Goal: Task Accomplishment & Management: Complete application form

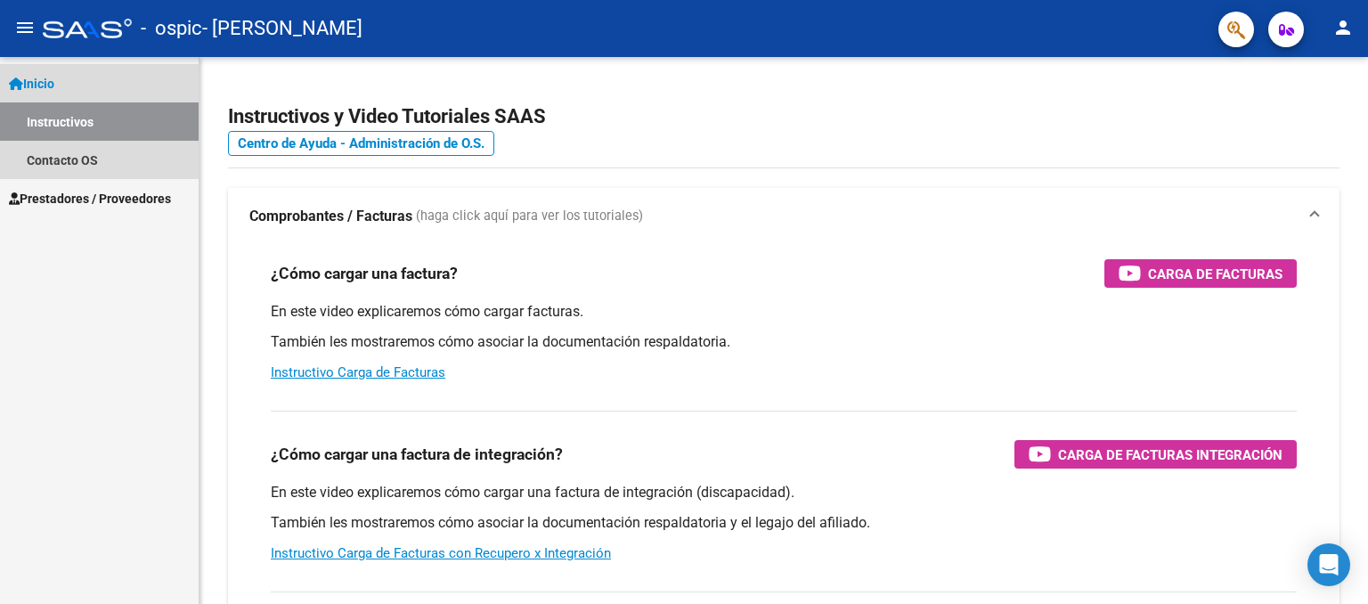
click at [89, 83] on link "Inicio" at bounding box center [99, 83] width 199 height 38
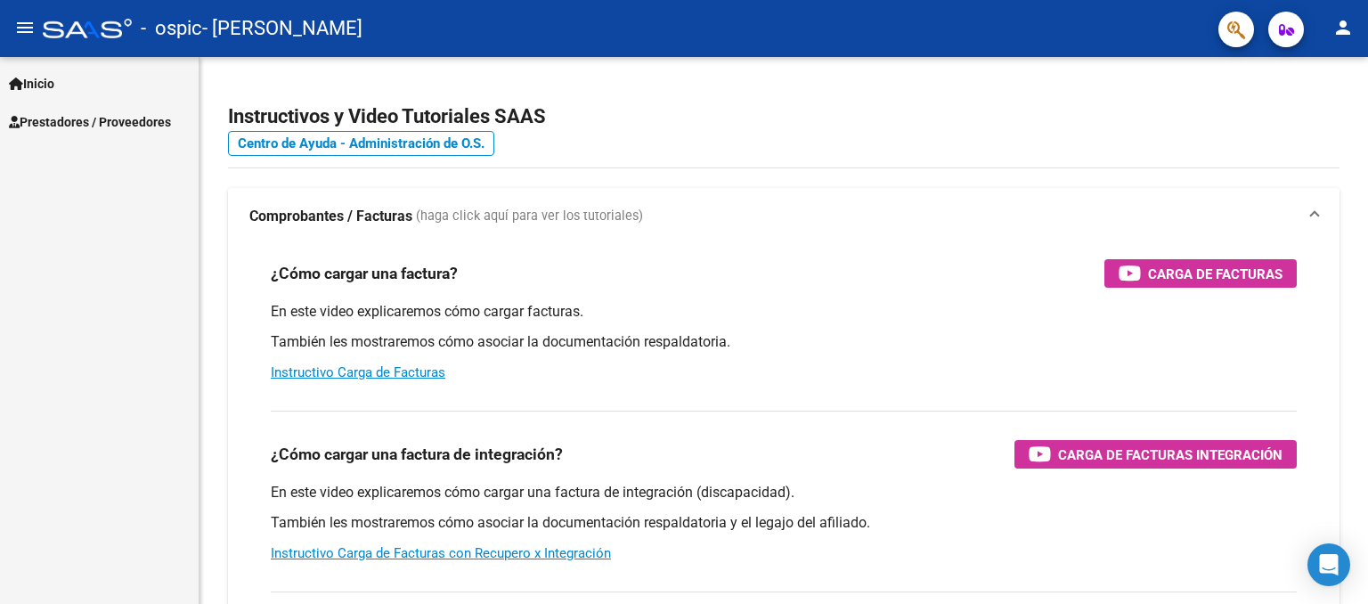
click at [159, 121] on span "Prestadores / Proveedores" at bounding box center [90, 122] width 162 height 20
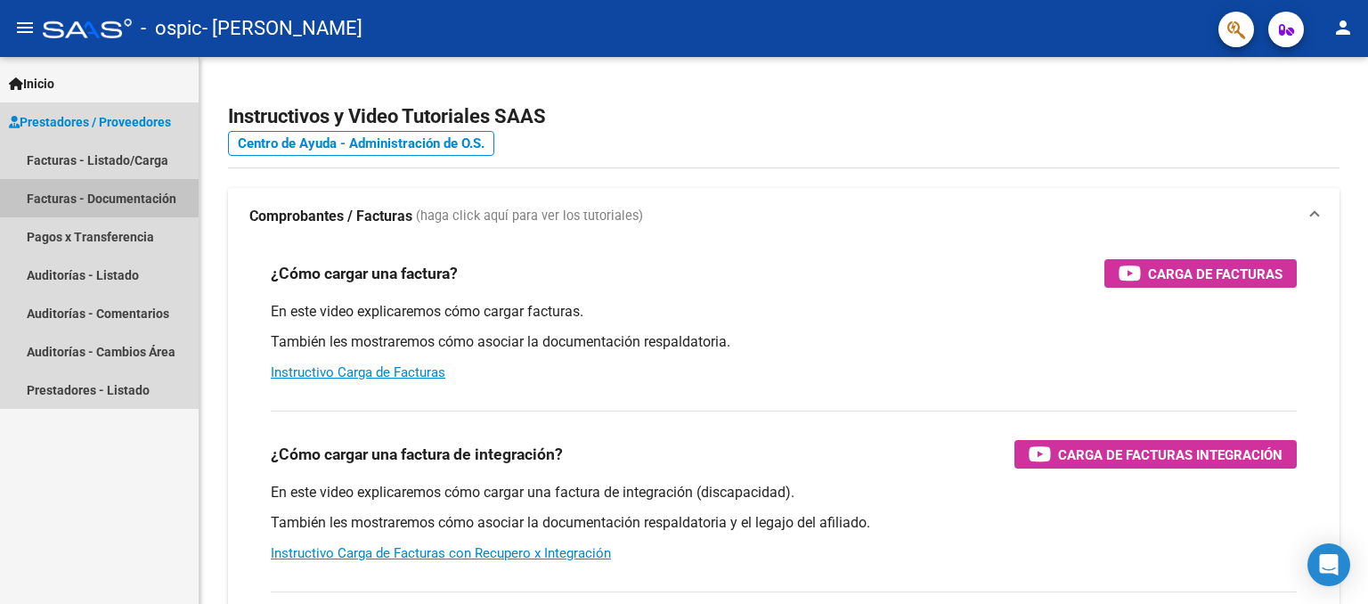
click at [153, 201] on link "Facturas - Documentación" at bounding box center [99, 198] width 199 height 38
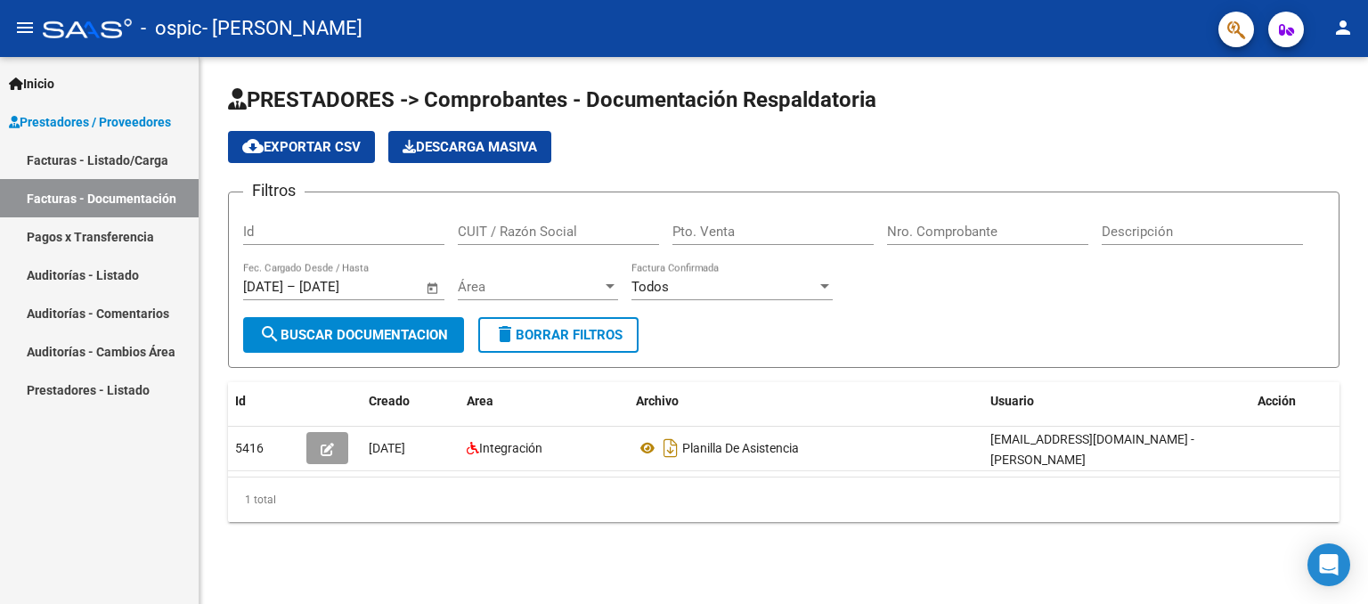
click at [277, 229] on input "Id" at bounding box center [343, 231] width 201 height 16
click at [513, 230] on input "CUIT / Razón Social" at bounding box center [558, 231] width 201 height 16
type input "27407030708"
type input "00001"
click at [950, 241] on div "Nro. Comprobante" at bounding box center [987, 226] width 201 height 38
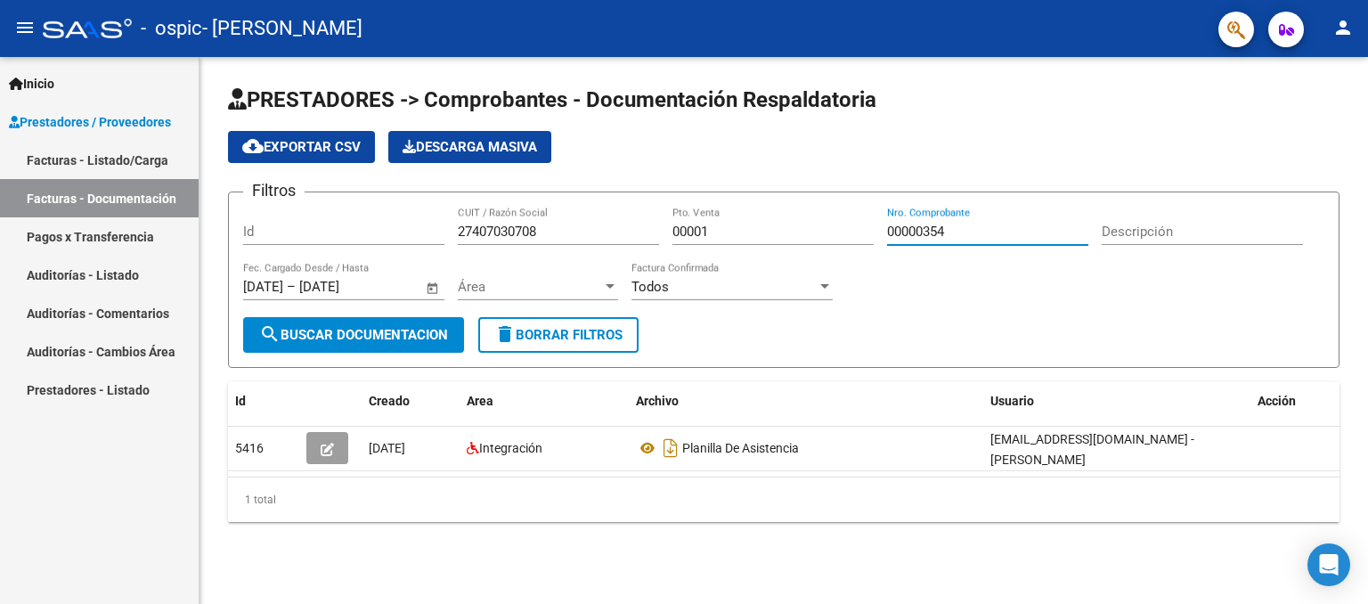
type input "00000354"
click at [579, 282] on span "Área" at bounding box center [530, 287] width 144 height 16
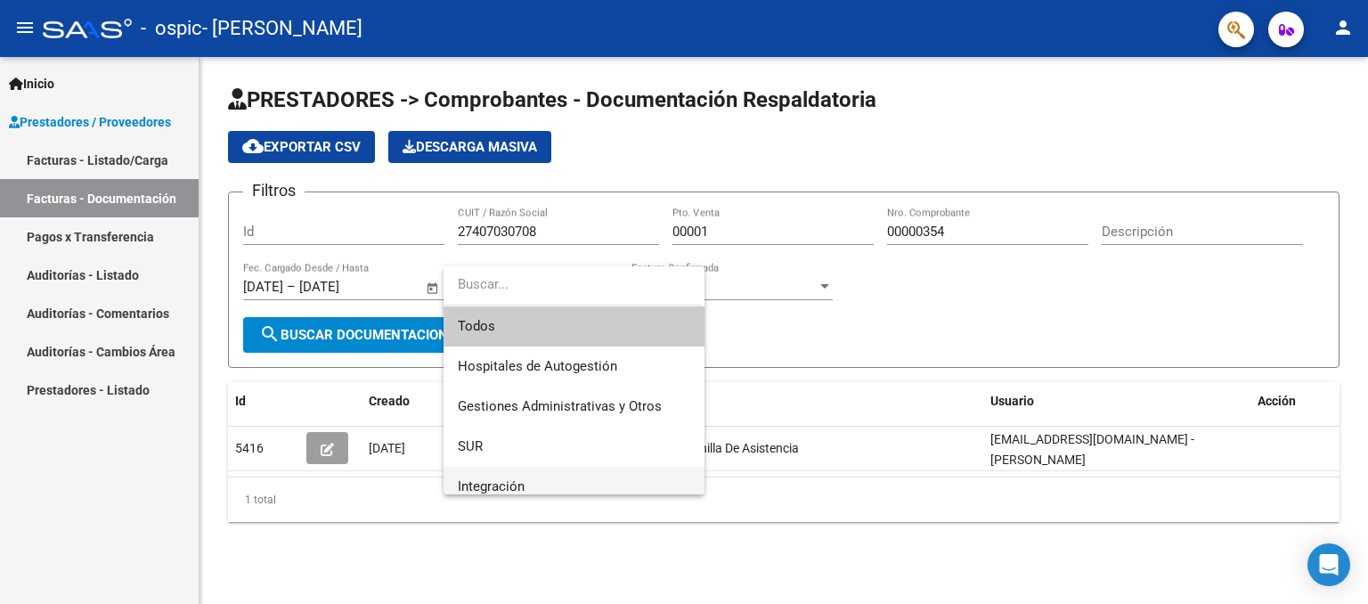
click at [541, 483] on span "Integración" at bounding box center [574, 487] width 232 height 40
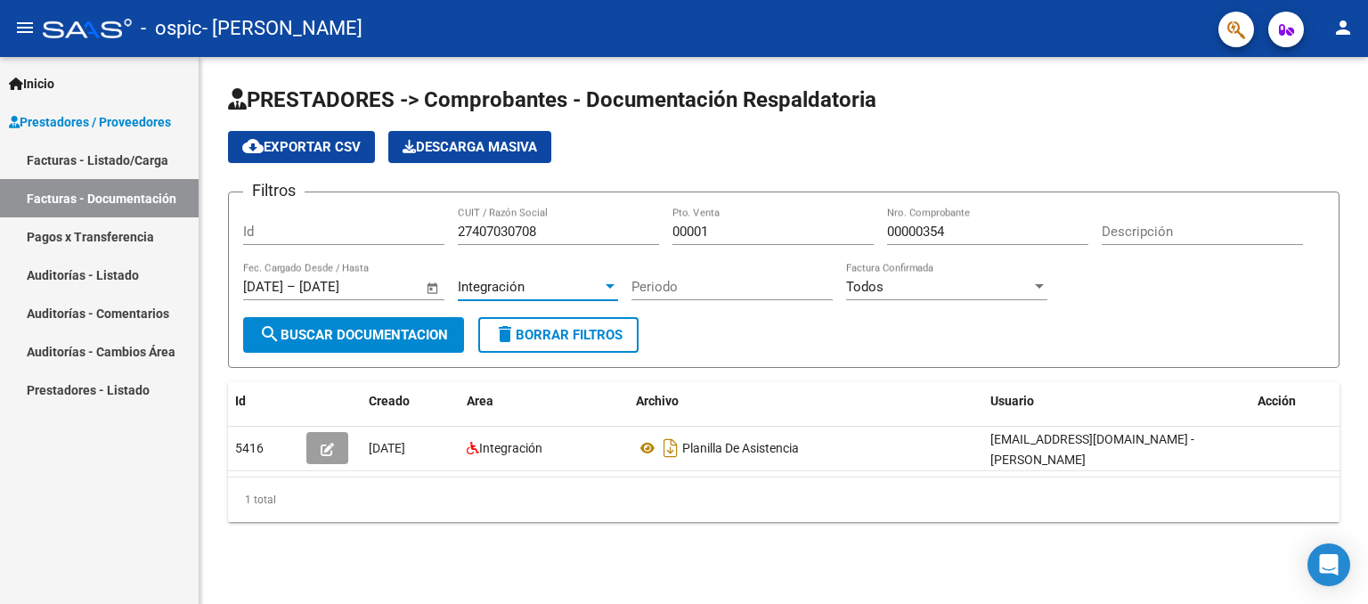
scroll to position [11, 0]
click at [703, 282] on input "Periodo" at bounding box center [731, 287] width 201 height 16
type input "09"
click at [922, 284] on div "Todos" at bounding box center [938, 287] width 185 height 16
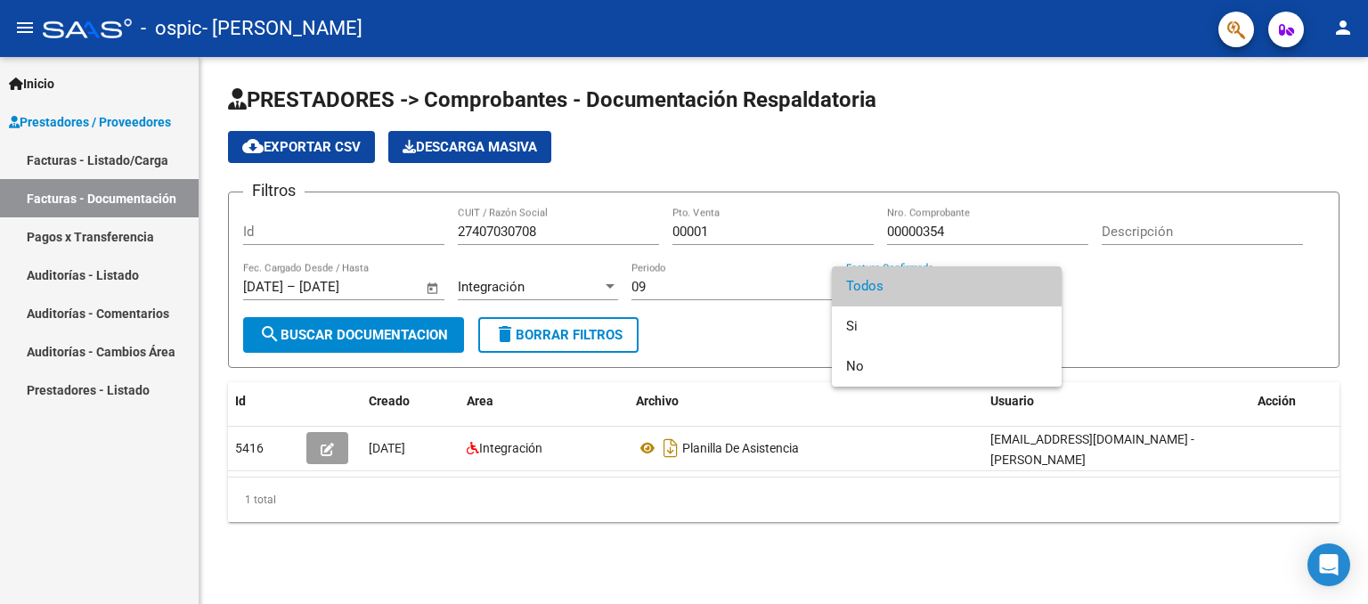
click at [702, 346] on div at bounding box center [684, 302] width 1368 height 604
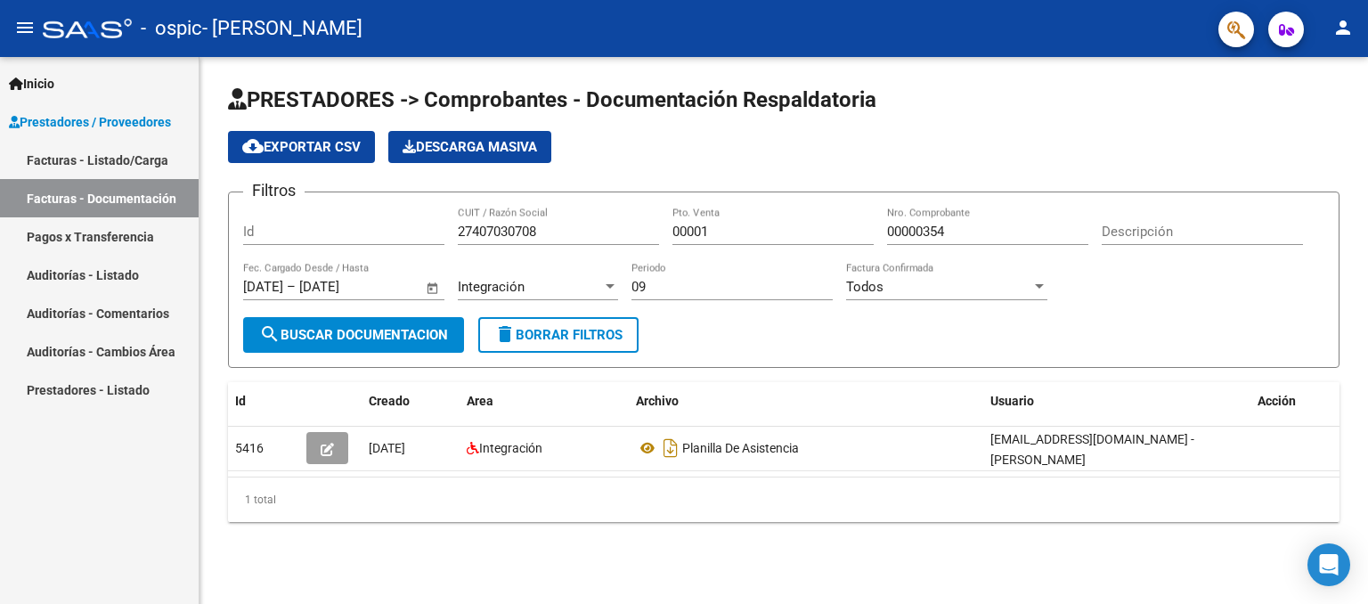
click at [448, 334] on span "search Buscar Documentacion" at bounding box center [353, 335] width 189 height 16
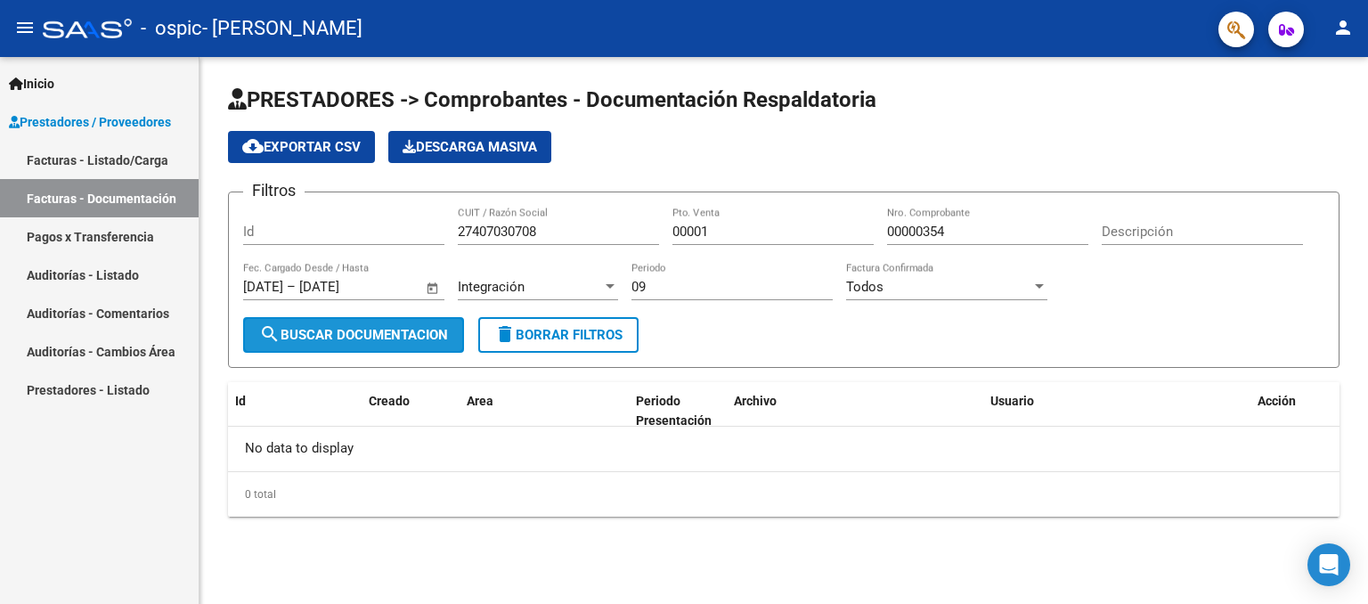
click at [448, 334] on span "search Buscar Documentacion" at bounding box center [353, 335] width 189 height 16
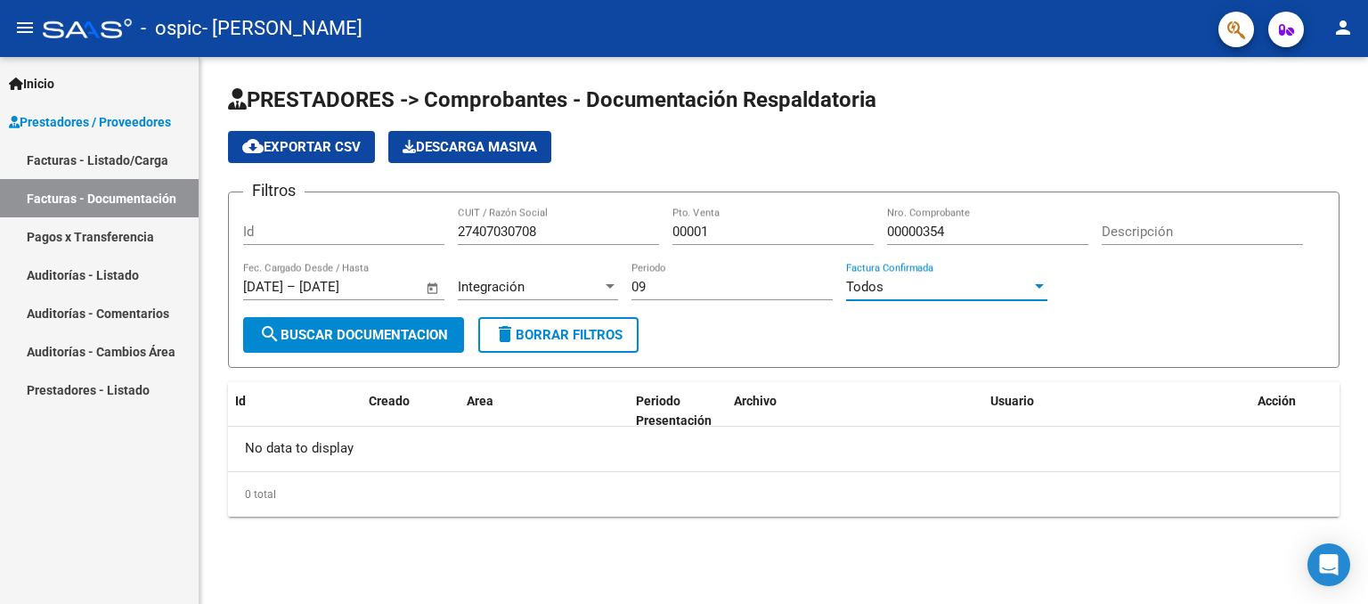
click at [908, 287] on div "Todos" at bounding box center [938, 287] width 185 height 16
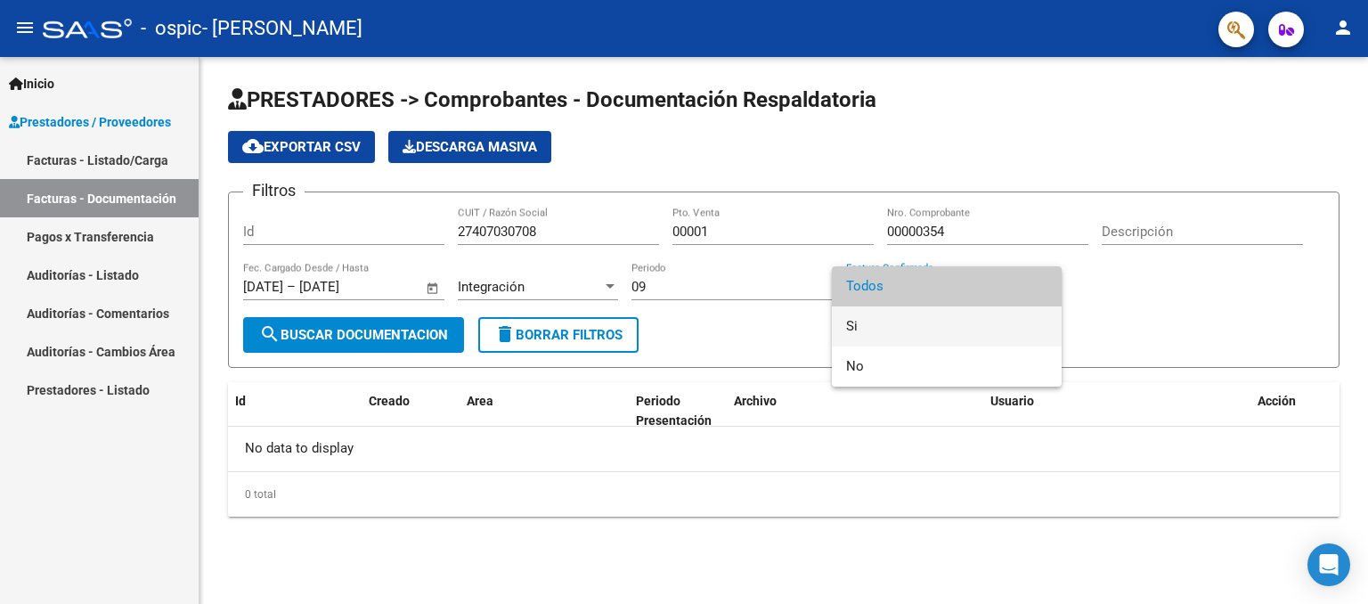
click at [878, 318] on span "Si" at bounding box center [946, 326] width 201 height 40
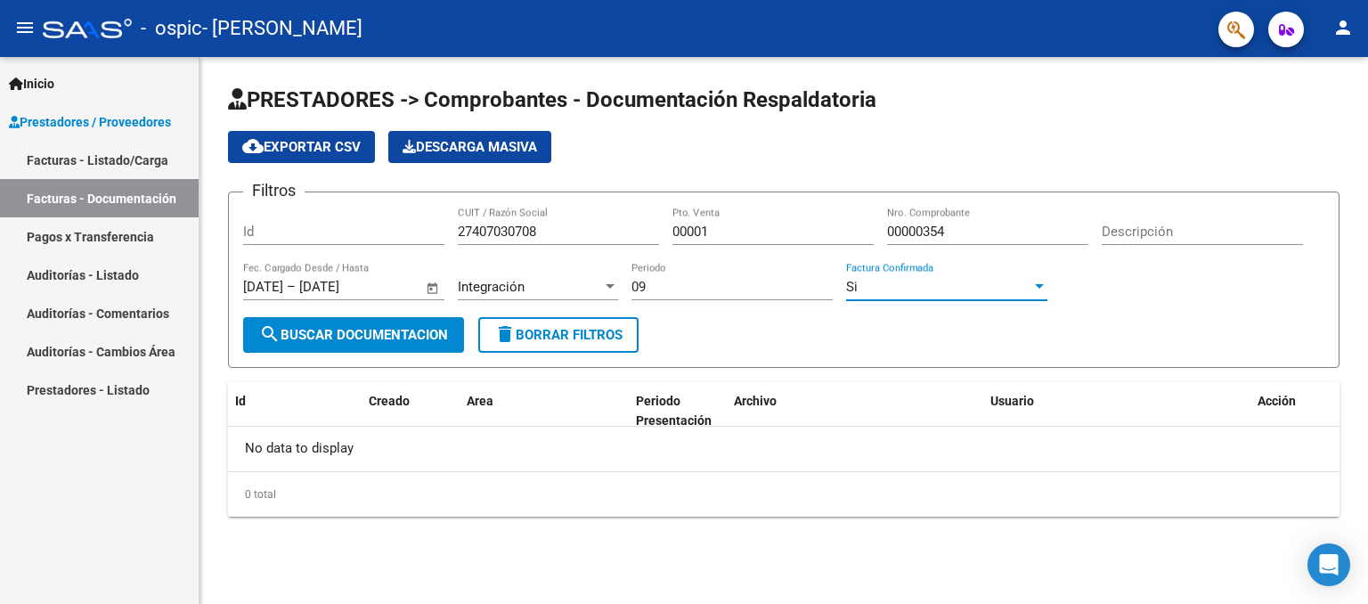
click at [320, 327] on span "search Buscar Documentacion" at bounding box center [353, 335] width 189 height 16
click at [121, 171] on link "Facturas - Listado/Carga" at bounding box center [99, 160] width 199 height 38
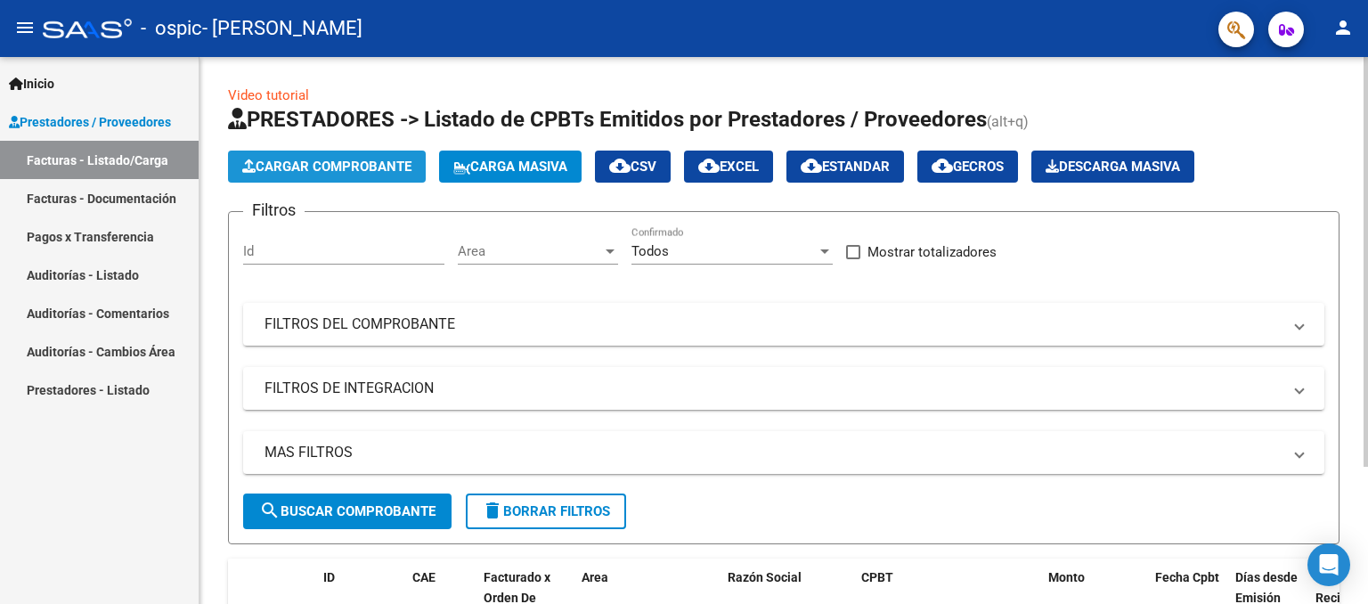
click at [319, 171] on span "Cargar Comprobante" at bounding box center [326, 166] width 169 height 16
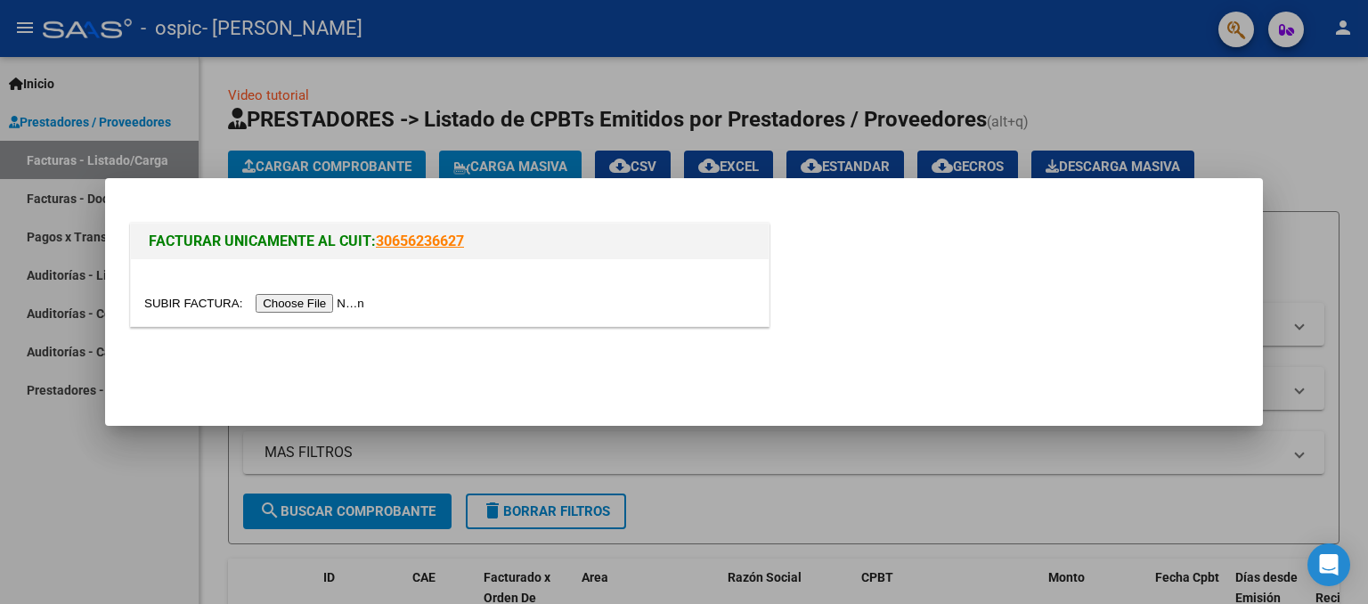
click at [317, 311] on input "file" at bounding box center [256, 303] width 225 height 19
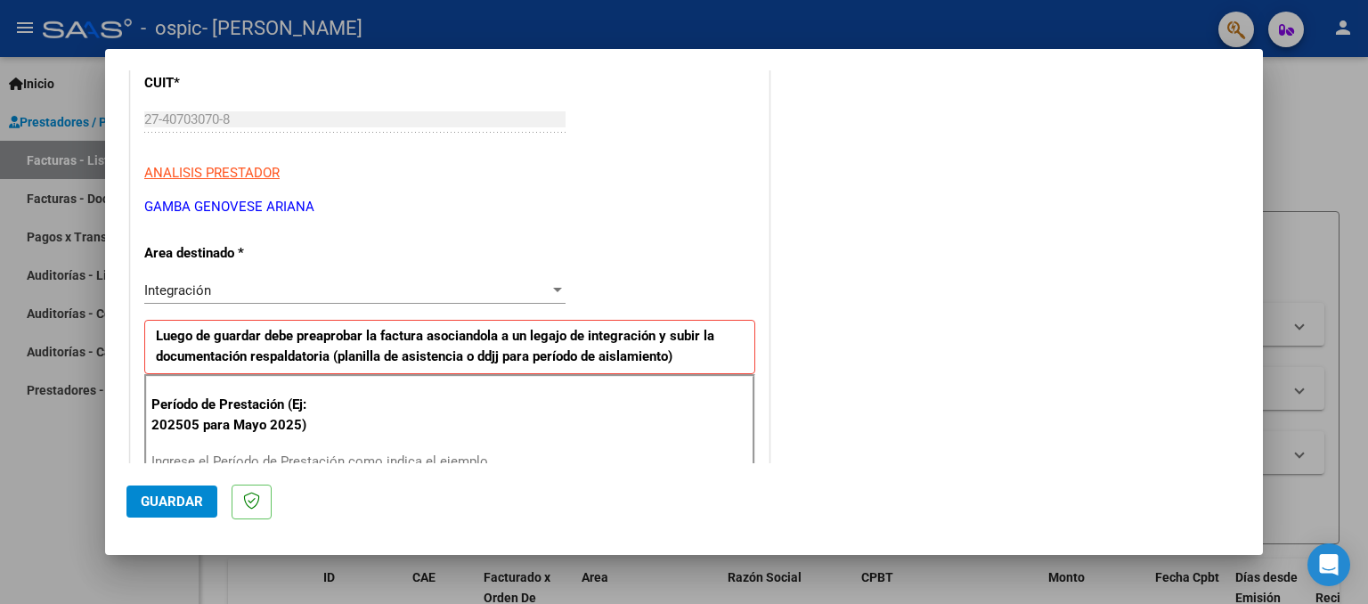
scroll to position [254, 0]
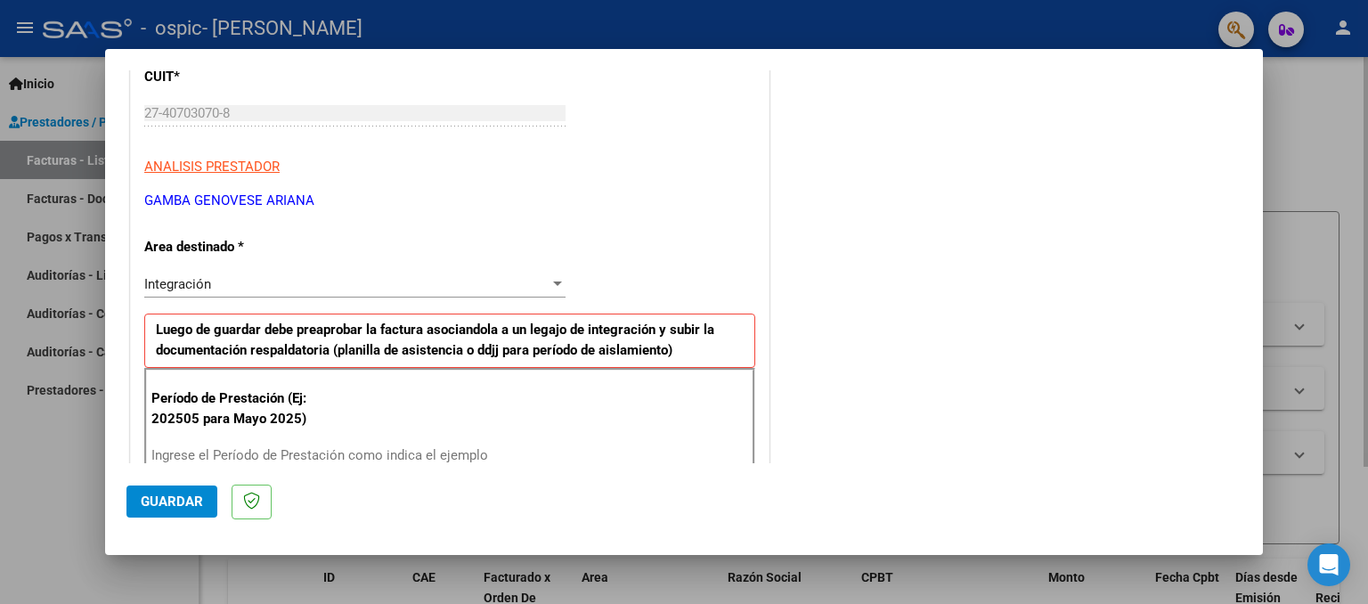
drag, startPoint x: 1285, startPoint y: 195, endPoint x: 1286, endPoint y: 231, distance: 36.5
click at [1286, 231] on div at bounding box center [684, 302] width 1368 height 604
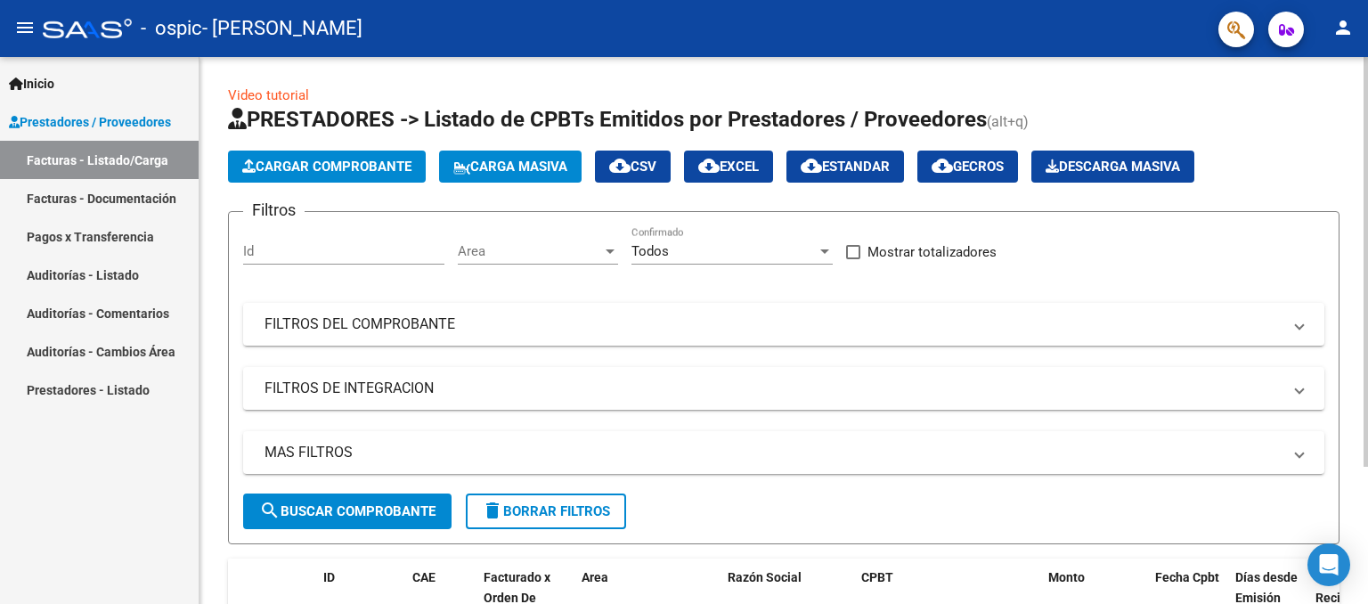
click at [321, 166] on span "Cargar Comprobante" at bounding box center [326, 166] width 169 height 16
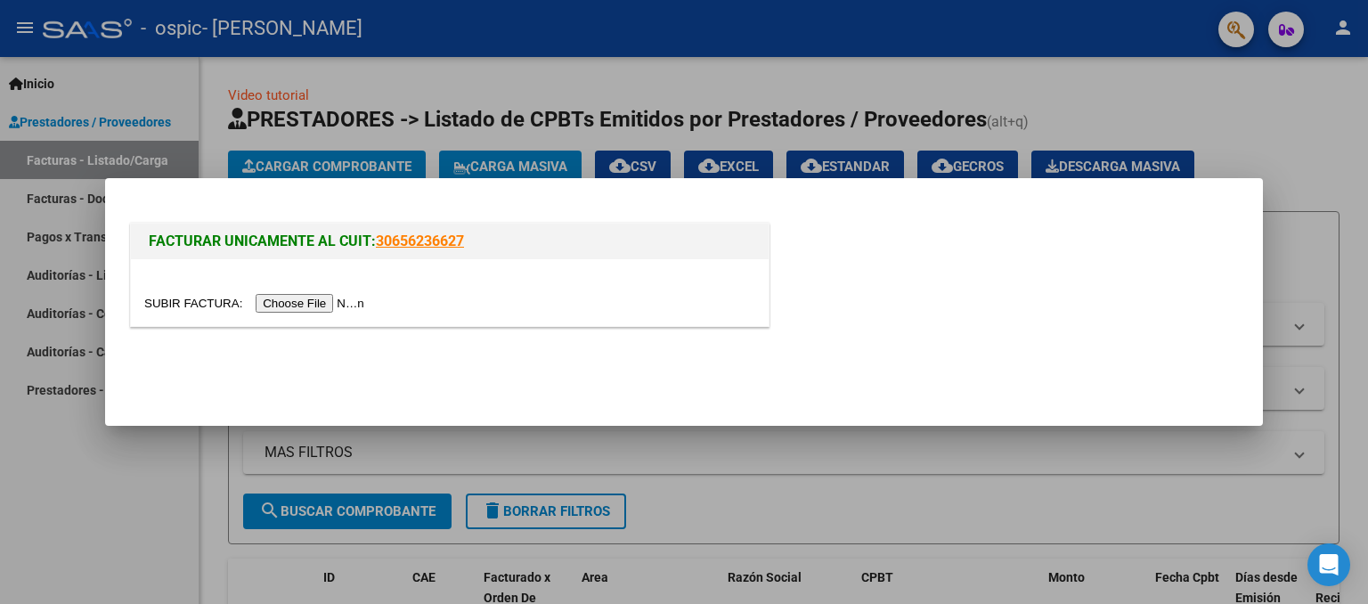
click at [323, 306] on input "file" at bounding box center [256, 303] width 225 height 19
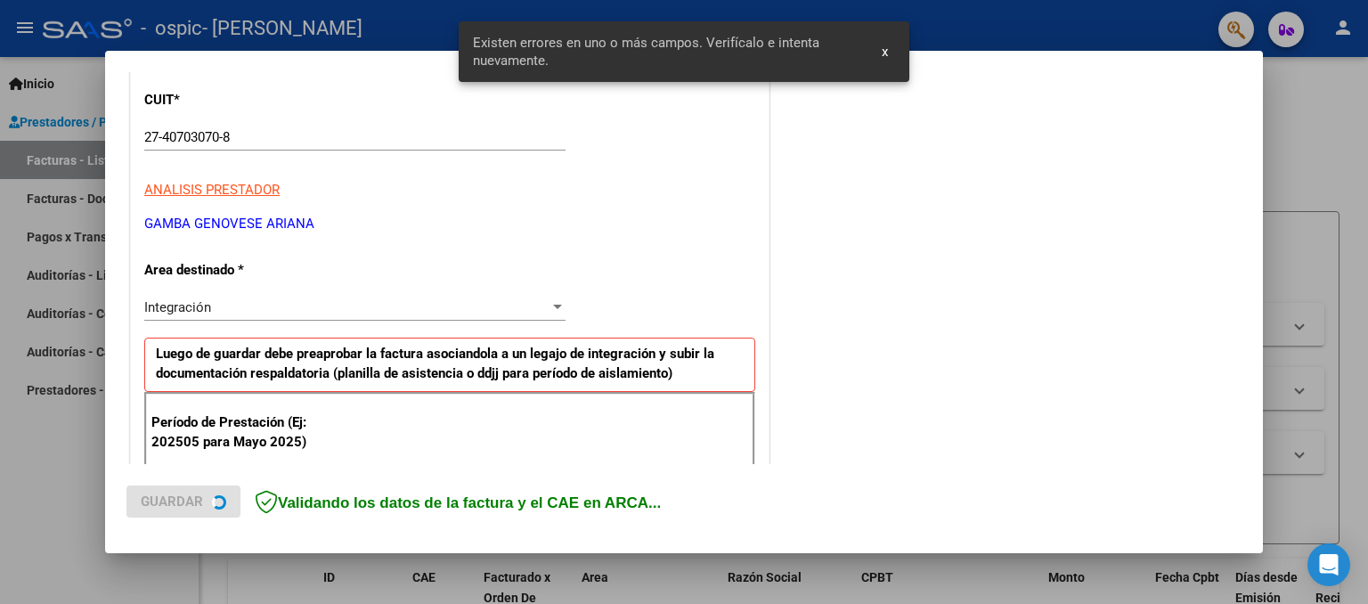
scroll to position [388, 0]
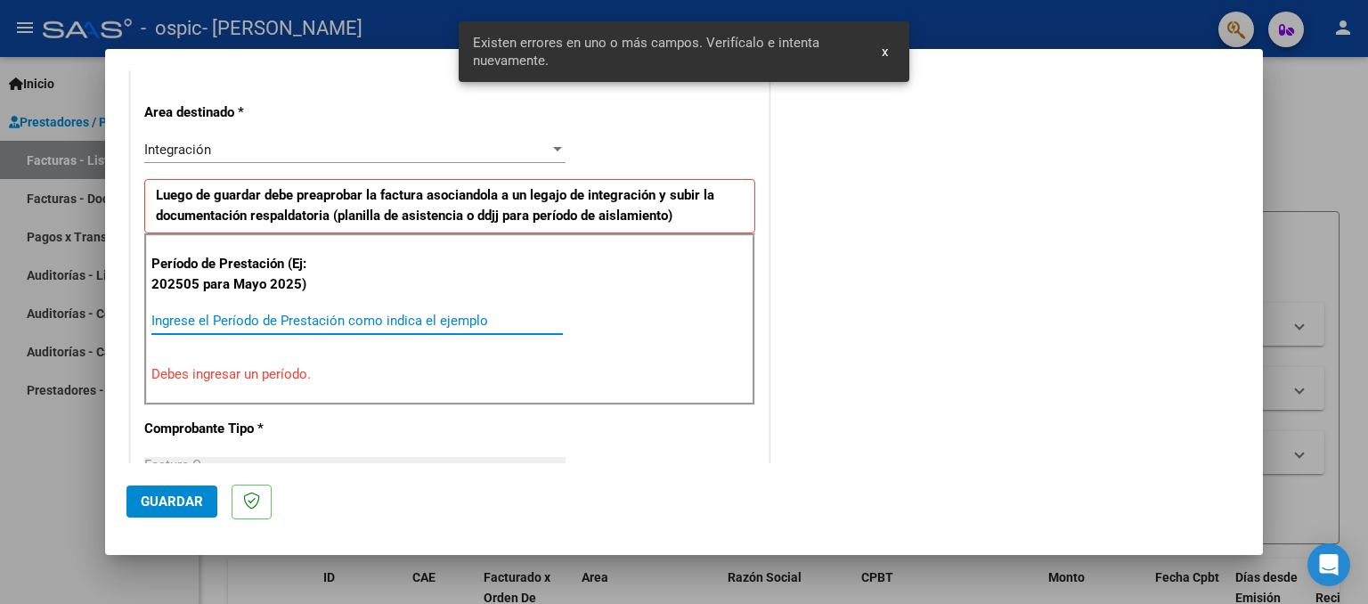
click at [373, 313] on input "Ingrese el Período de Prestación como indica el ejemplo" at bounding box center [356, 321] width 411 height 16
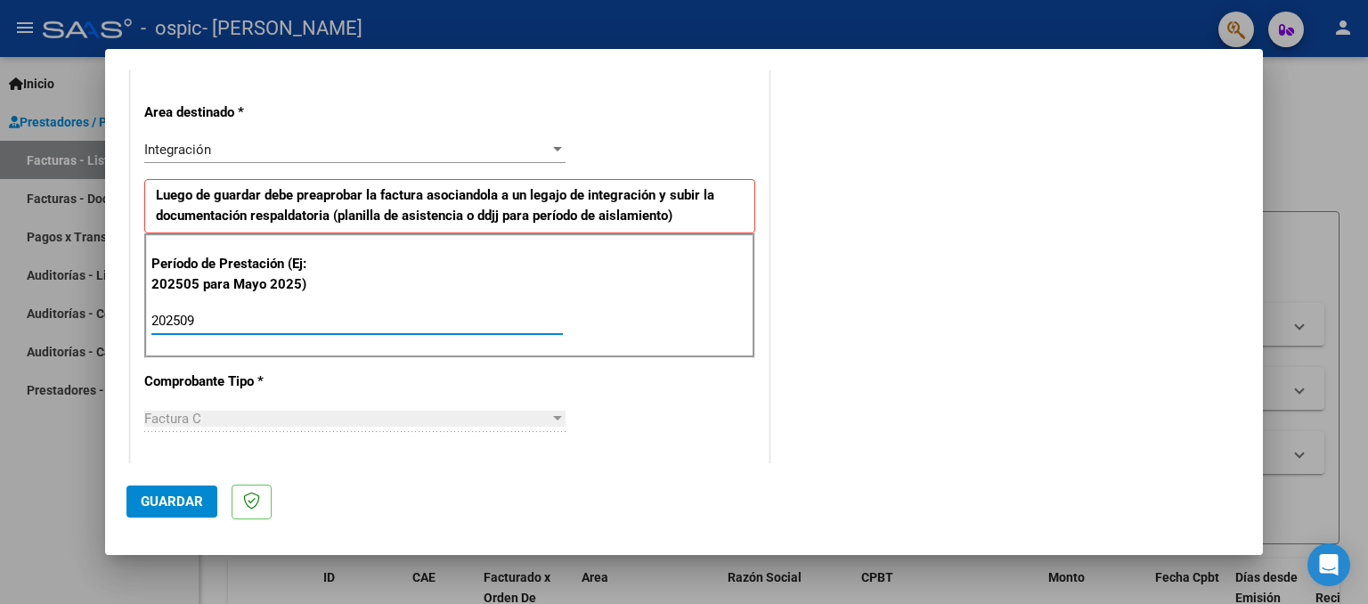
type input "202509"
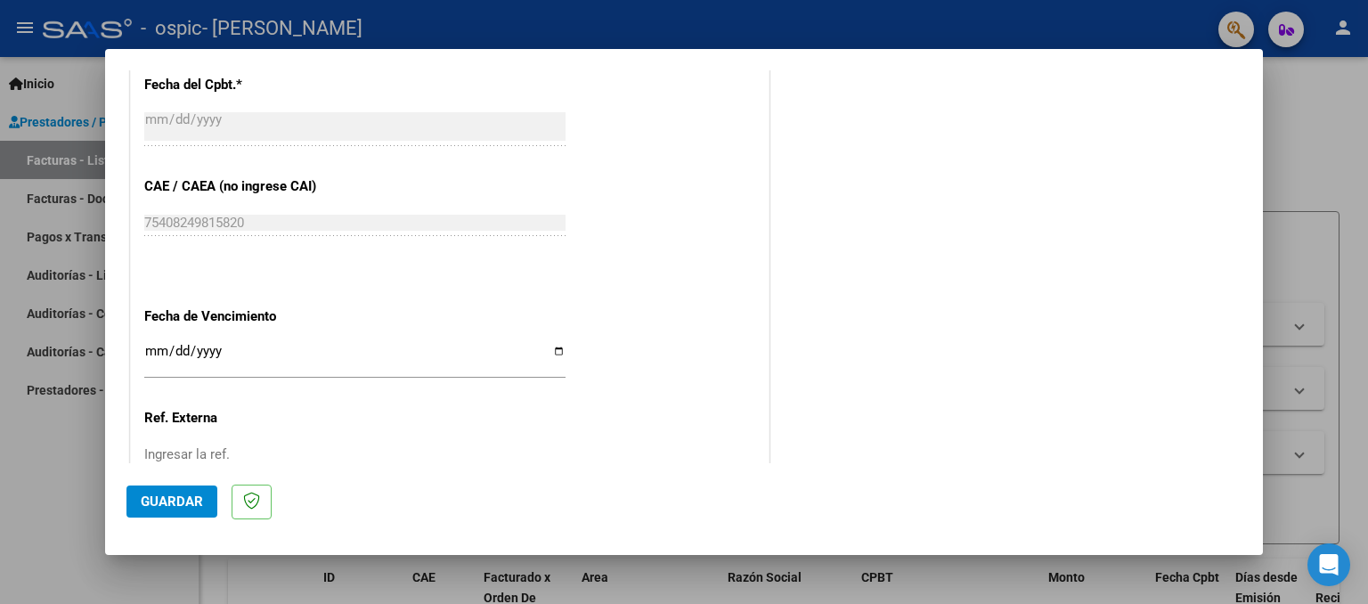
scroll to position [1172, 0]
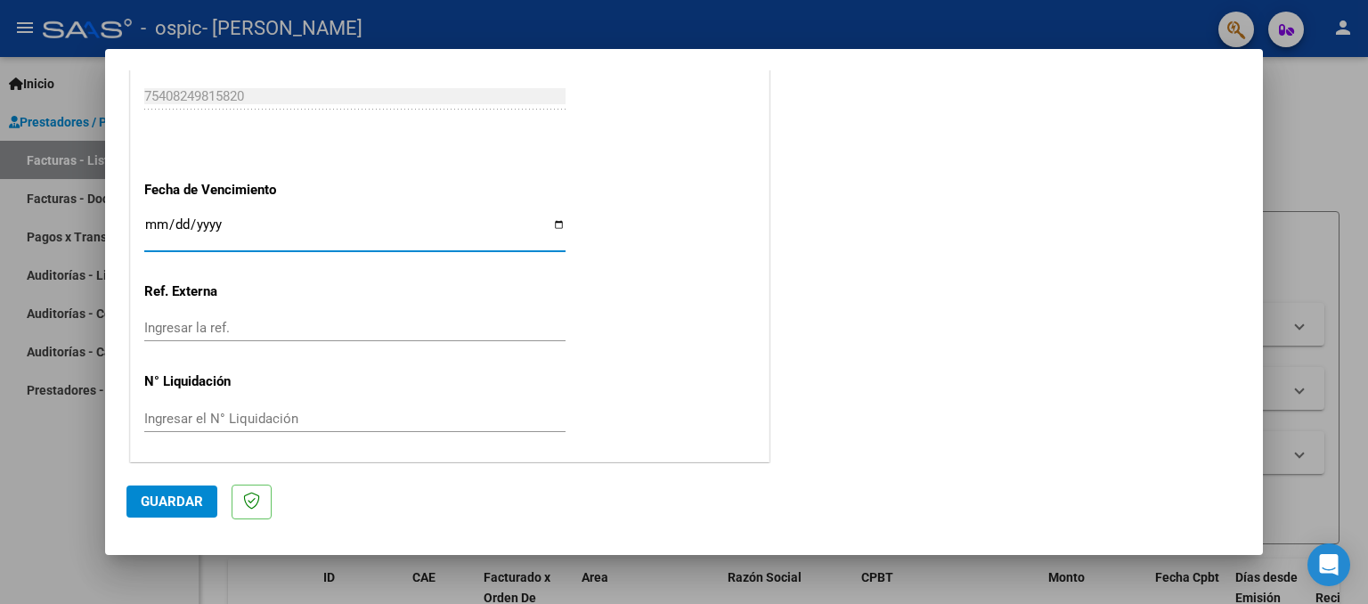
click at [554, 221] on input "Ingresar la fecha" at bounding box center [354, 231] width 421 height 28
type input "[DATE]"
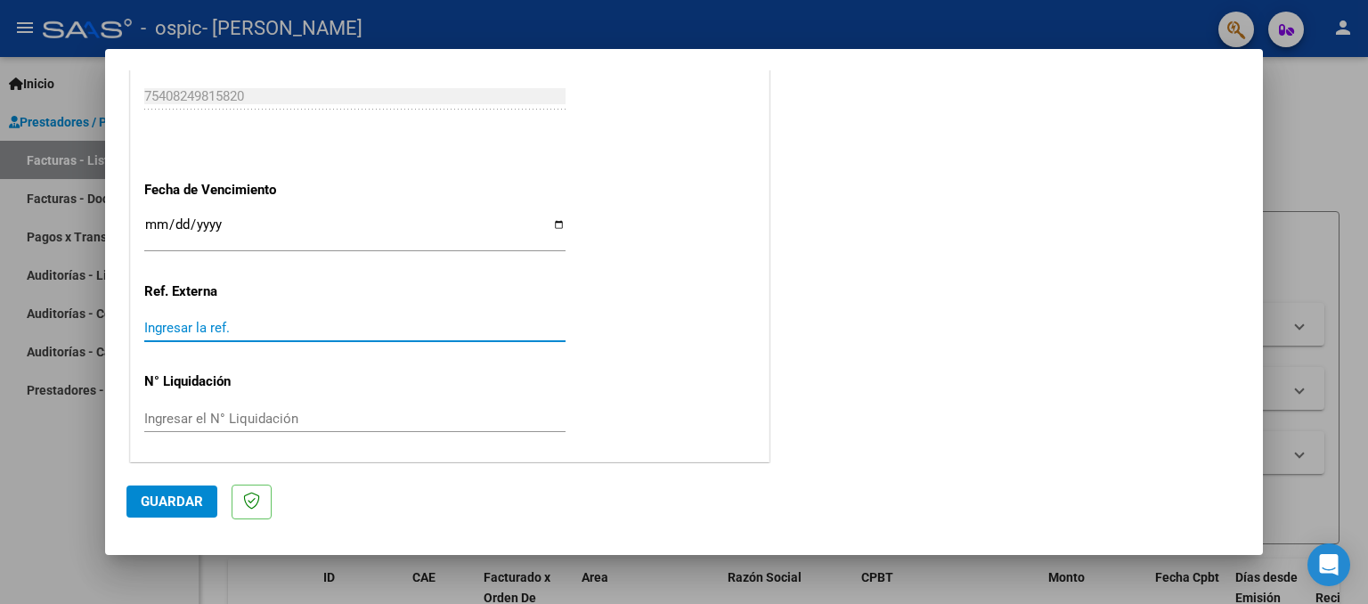
click at [242, 329] on input "Ingresar la ref." at bounding box center [354, 328] width 421 height 16
click at [189, 503] on span "Guardar" at bounding box center [172, 501] width 62 height 16
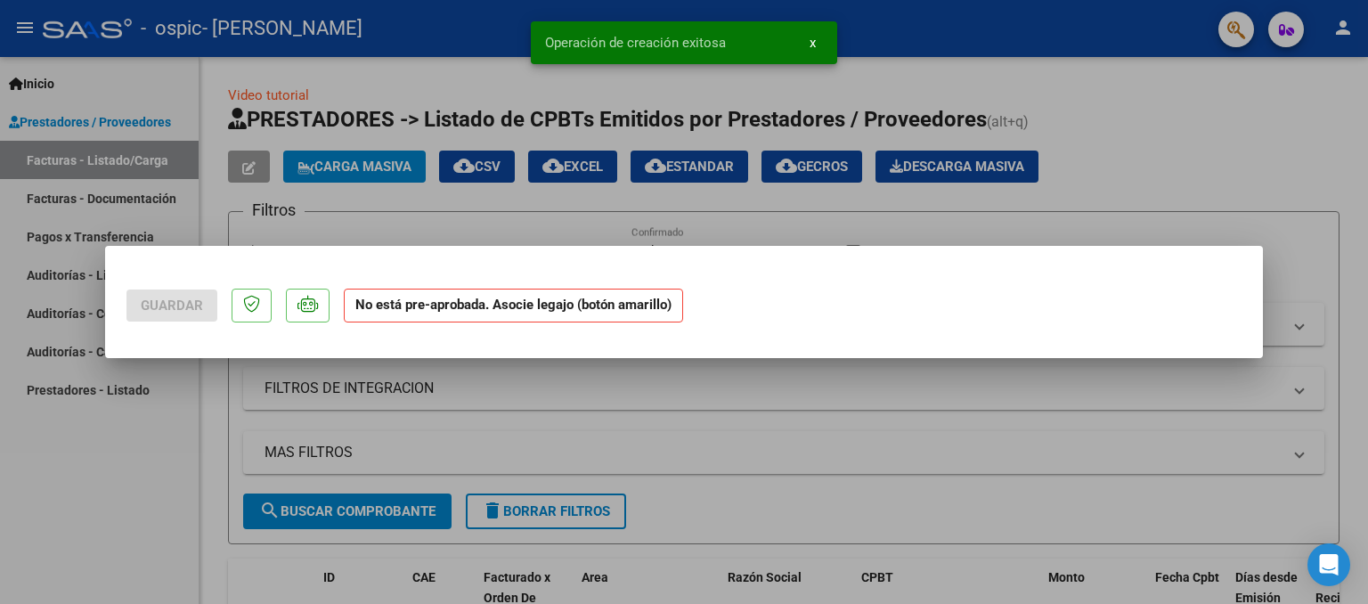
scroll to position [0, 0]
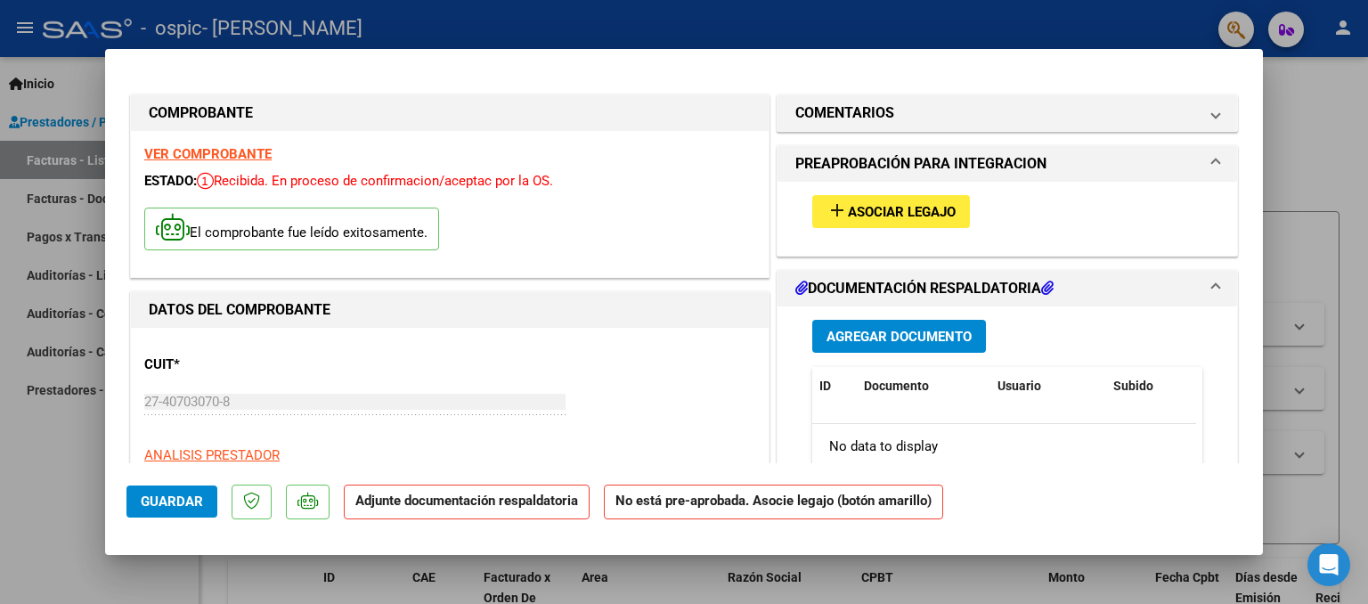
click at [524, 514] on p "Adjunte documentación respaldatoria" at bounding box center [467, 501] width 246 height 35
click at [948, 324] on button "Agregar Documento" at bounding box center [899, 336] width 174 height 33
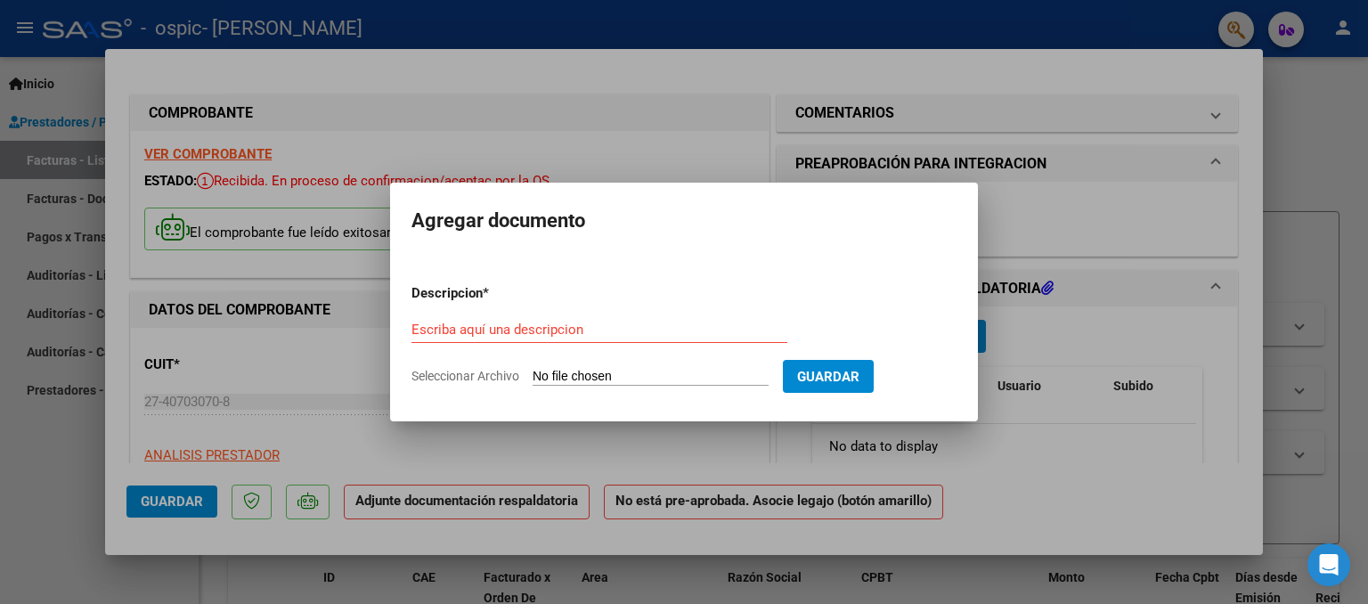
click at [673, 338] on div "Escriba aquí una descripcion" at bounding box center [599, 329] width 376 height 27
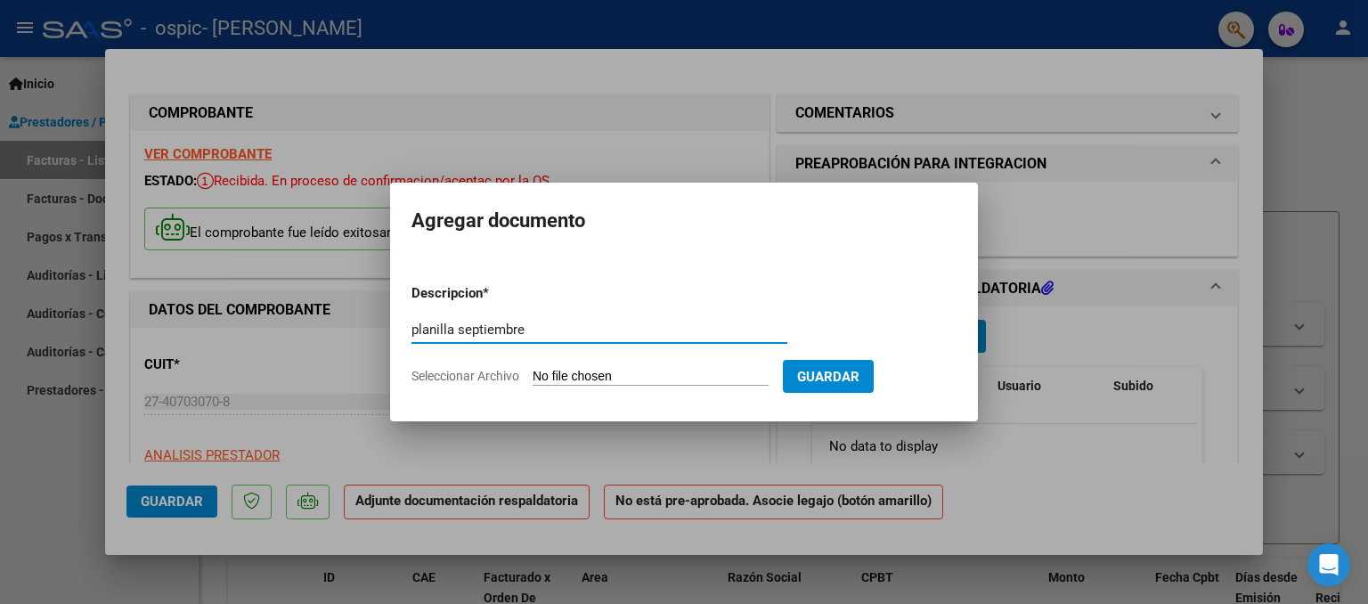
type input "planilla septiembre"
click at [647, 380] on input "Seleccionar Archivo" at bounding box center [650, 377] width 236 height 17
type input "C:\fakepath\Planilla septiembre.pdf"
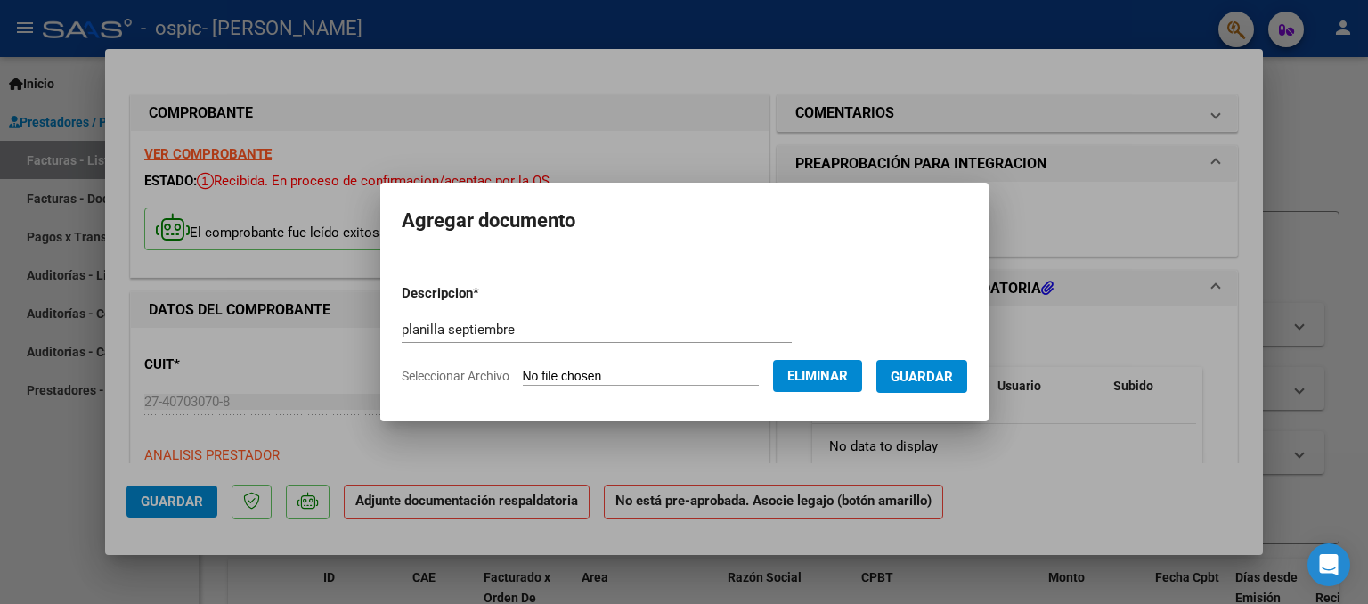
click at [945, 370] on span "Guardar" at bounding box center [921, 377] width 62 height 16
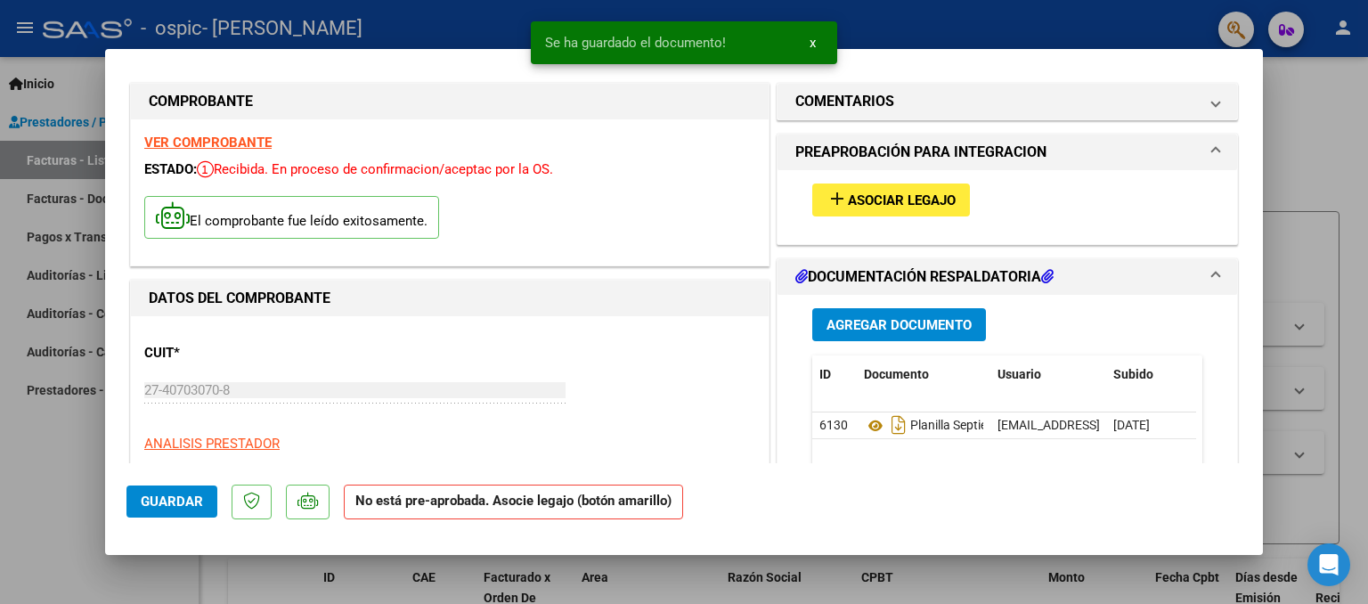
scroll to position [25, 0]
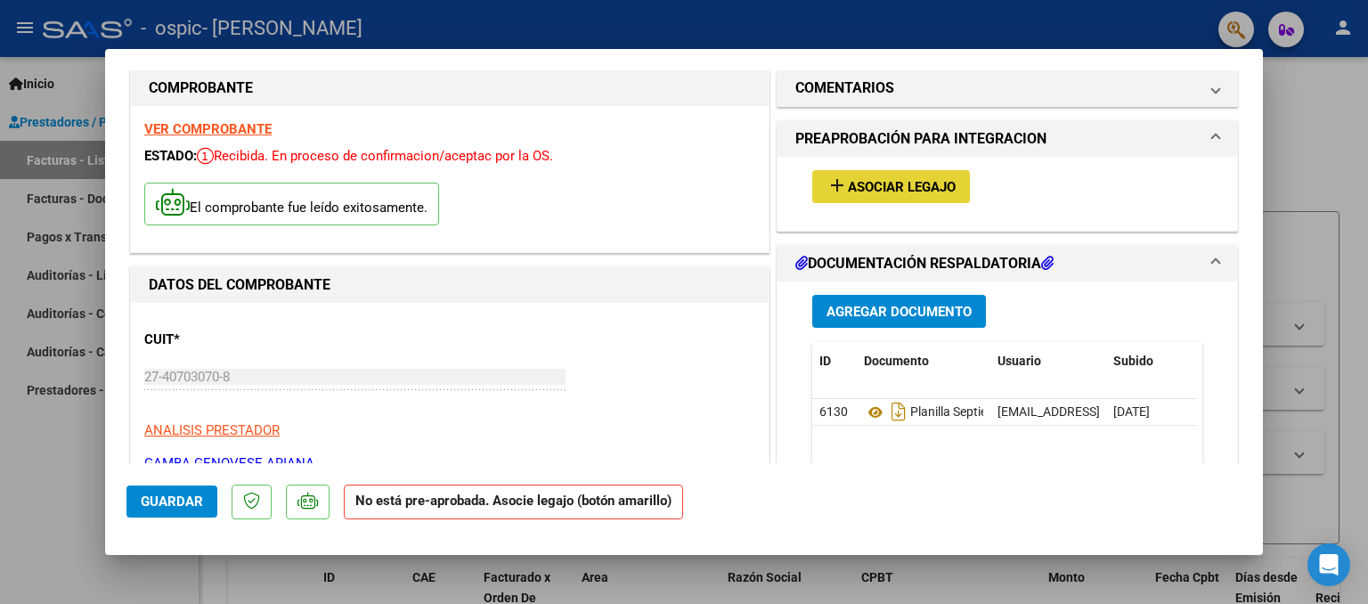
click at [887, 192] on span "Asociar Legajo" at bounding box center [902, 187] width 108 height 16
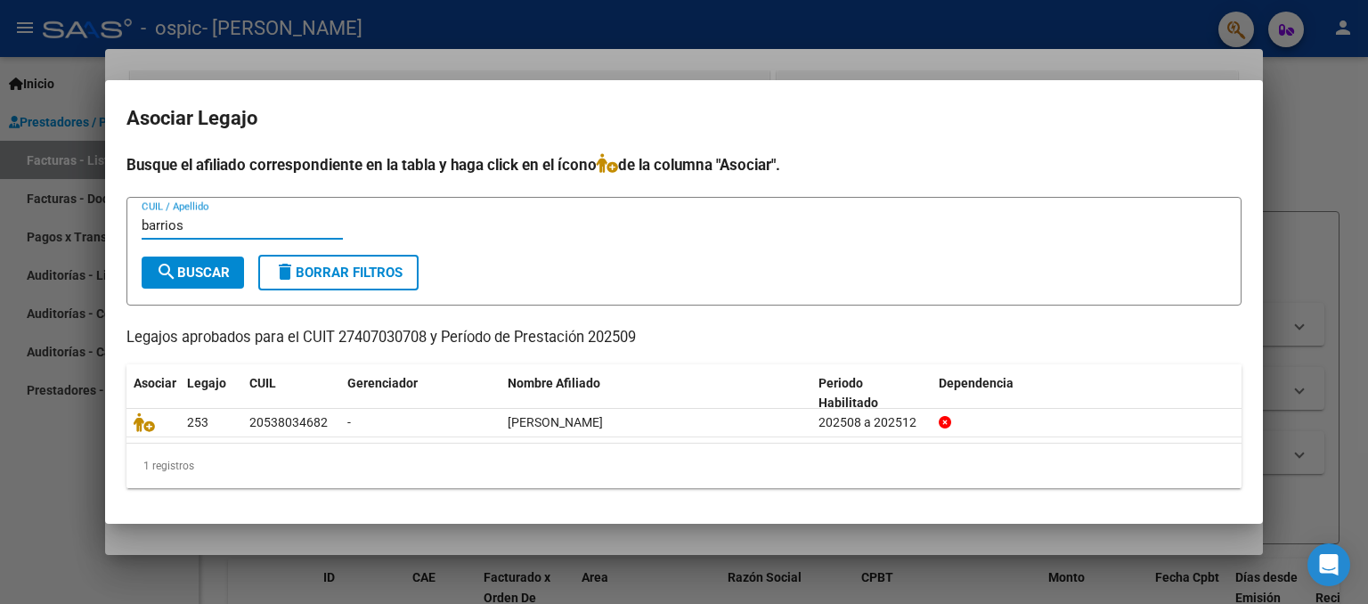
type input "barrios"
click at [207, 276] on span "search Buscar" at bounding box center [193, 272] width 74 height 16
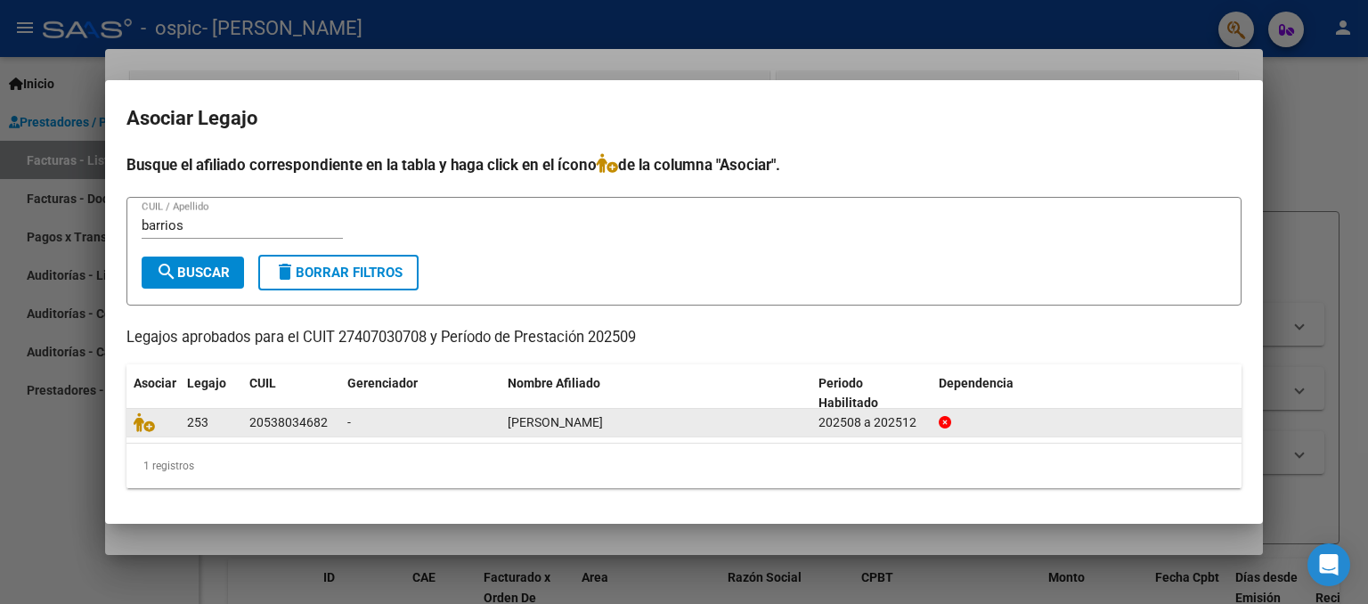
click at [854, 425] on div "202508 a 202512" at bounding box center [871, 422] width 106 height 20
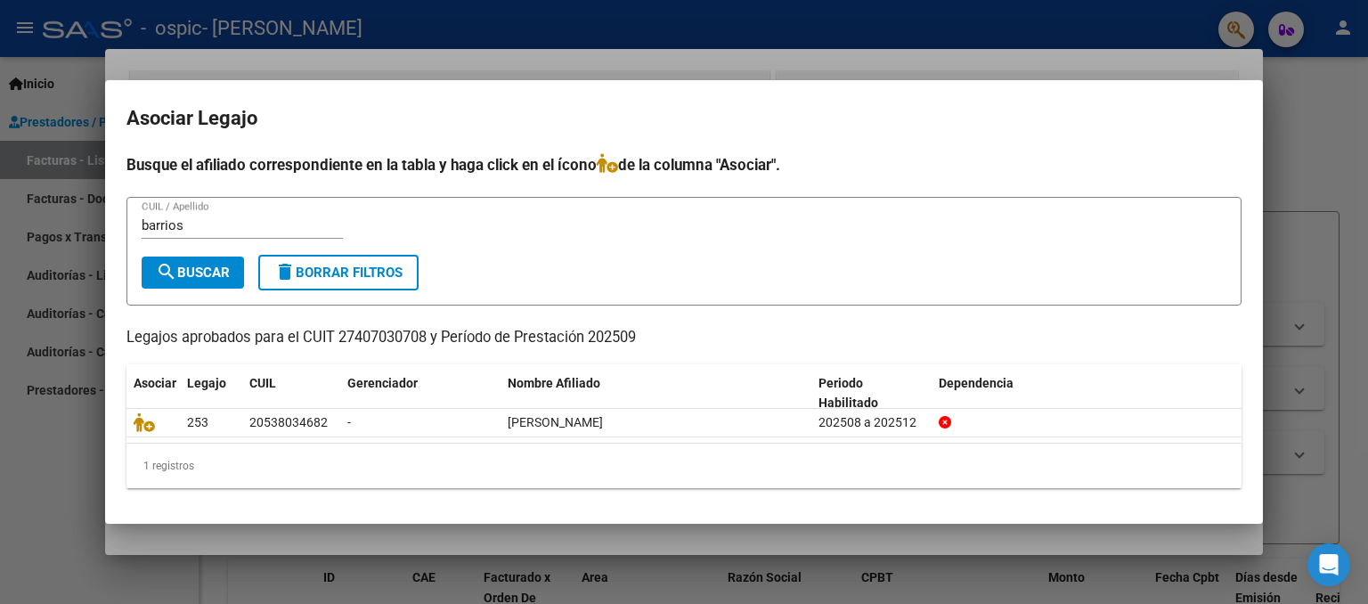
click at [1182, 63] on div at bounding box center [684, 302] width 1368 height 604
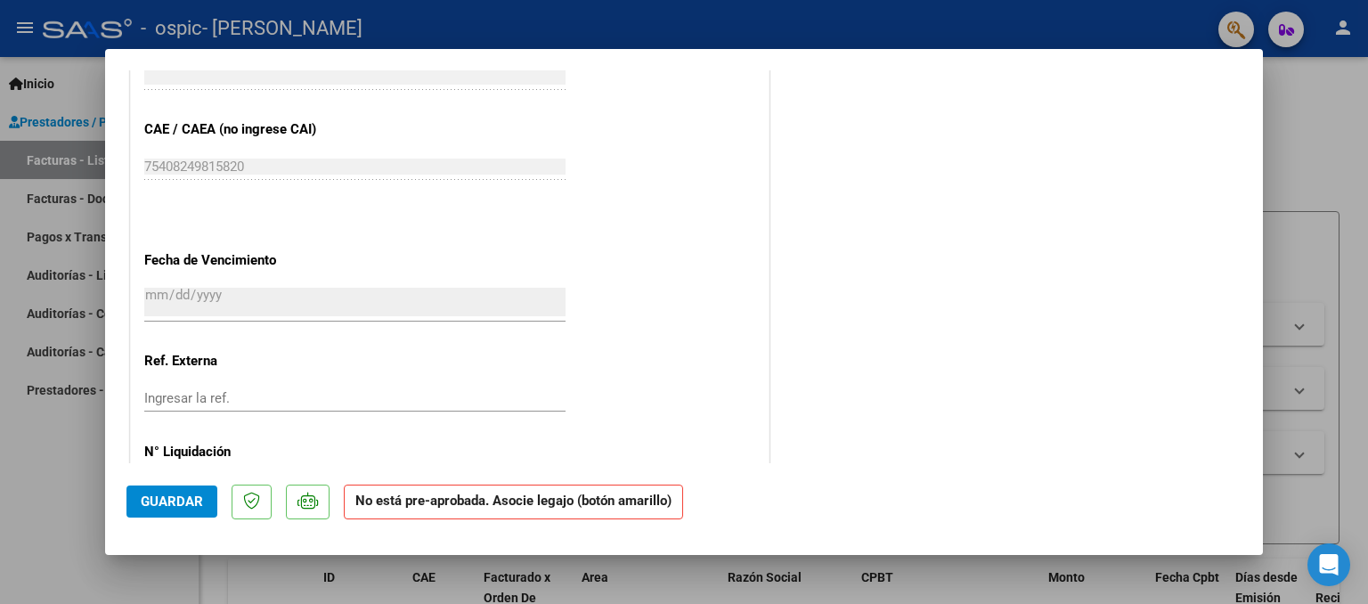
scroll to position [1152, 0]
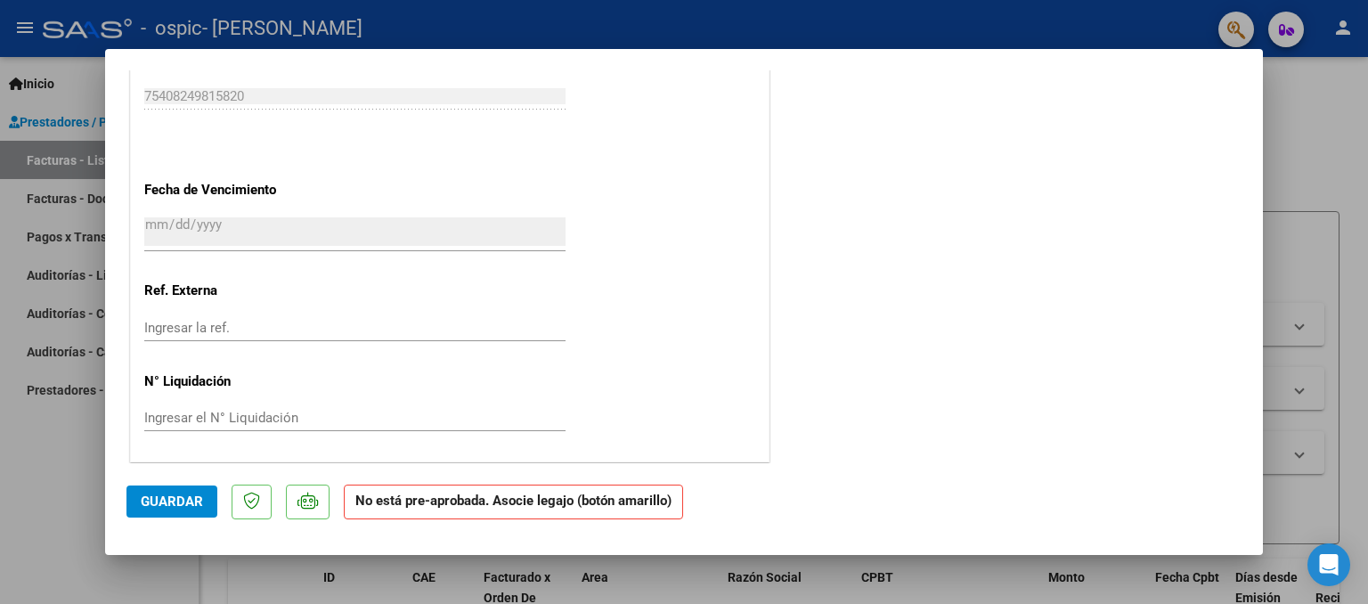
click at [173, 506] on span "Guardar" at bounding box center [172, 501] width 62 height 16
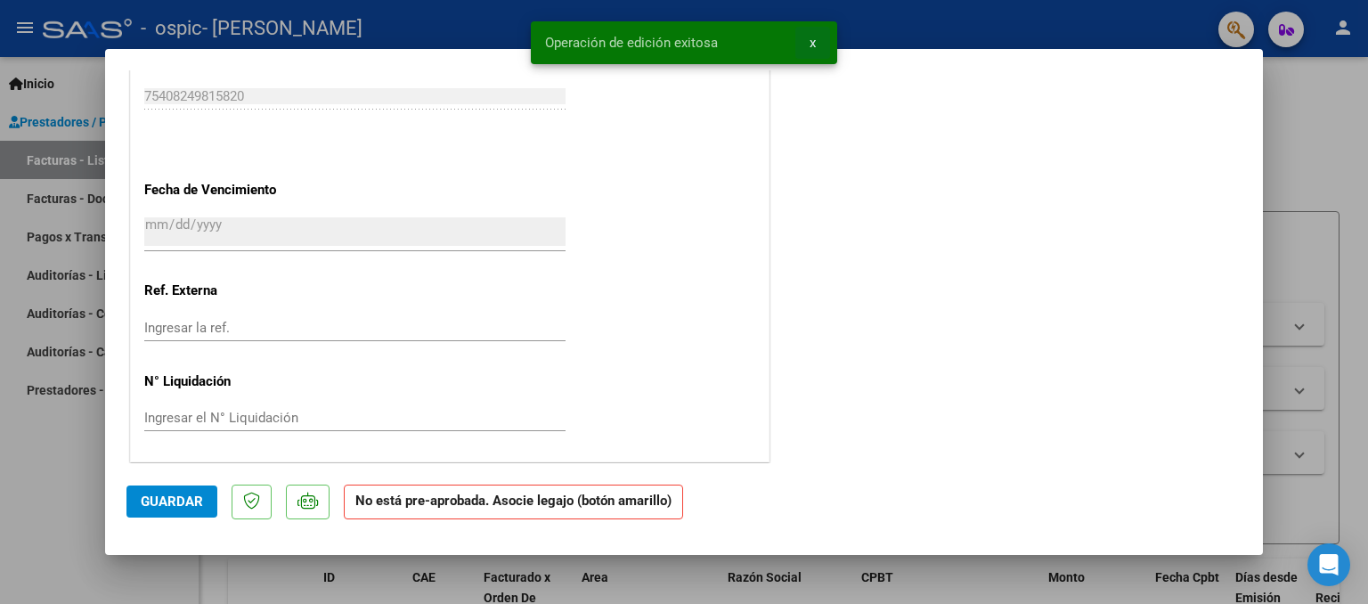
click at [809, 45] on span "x" at bounding box center [812, 43] width 6 height 16
